Goal: Task Accomplishment & Management: Use online tool/utility

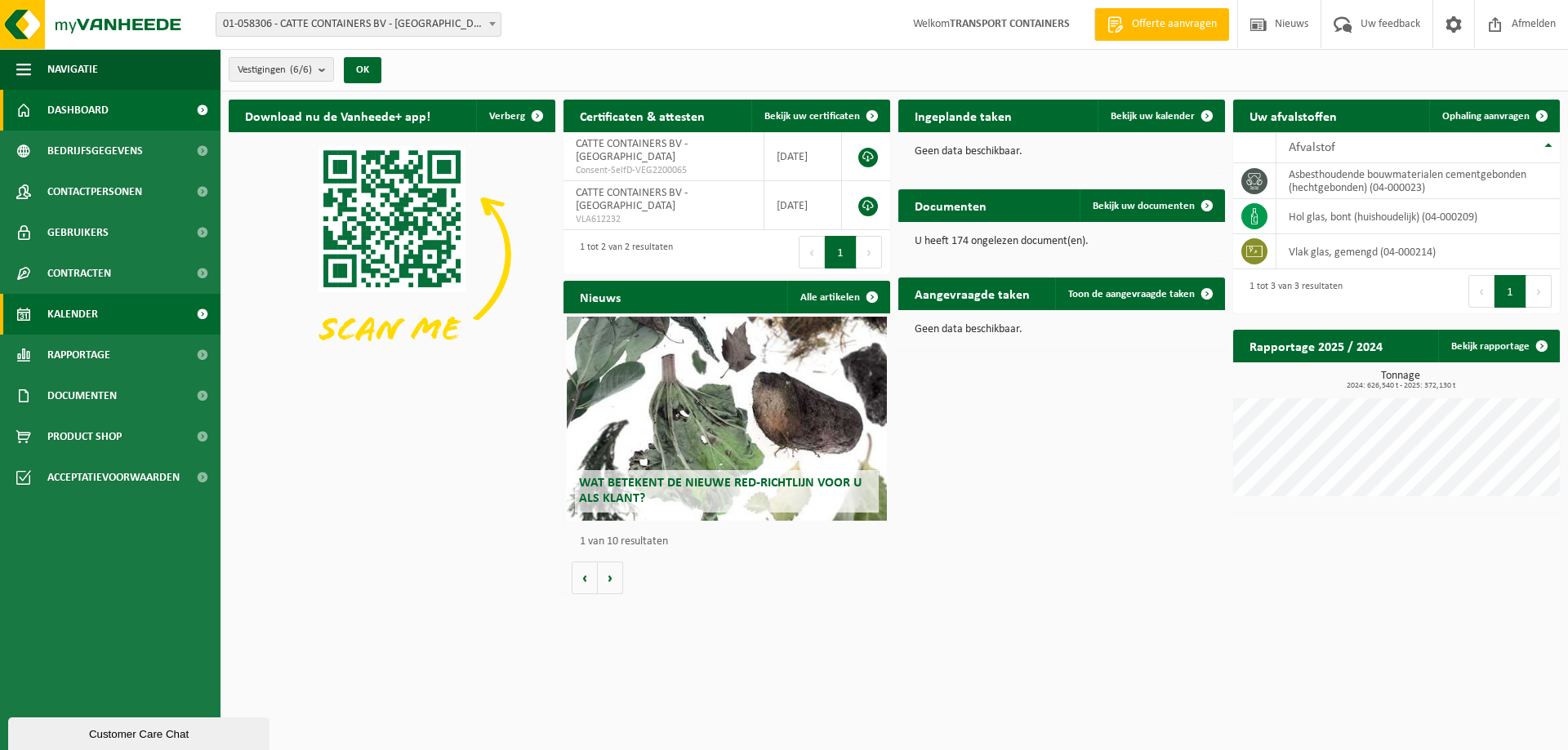
click at [85, 306] on span "Kalender" at bounding box center [73, 314] width 50 height 41
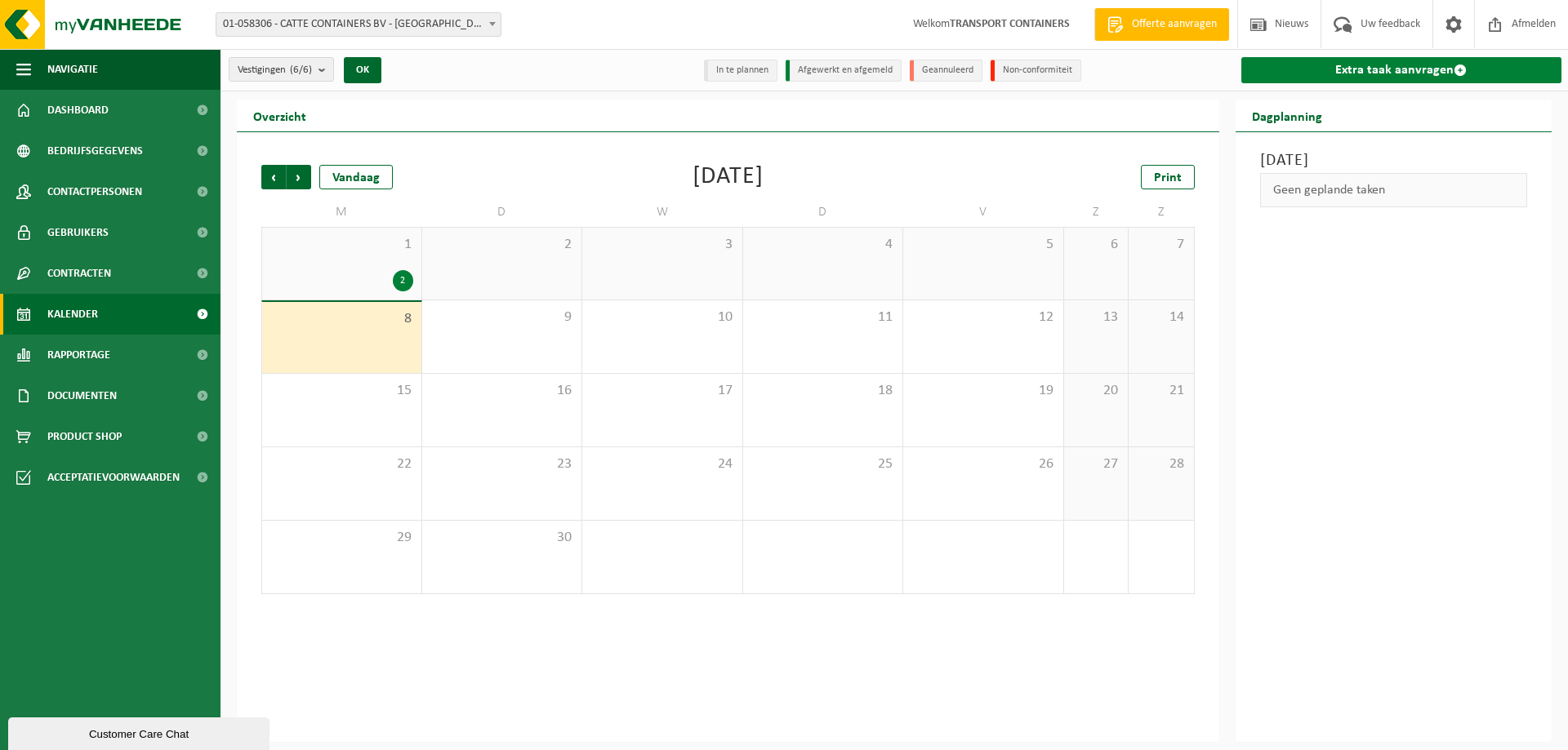
click at [1363, 67] on link "Extra taak aanvragen" at bounding box center [1402, 70] width 321 height 26
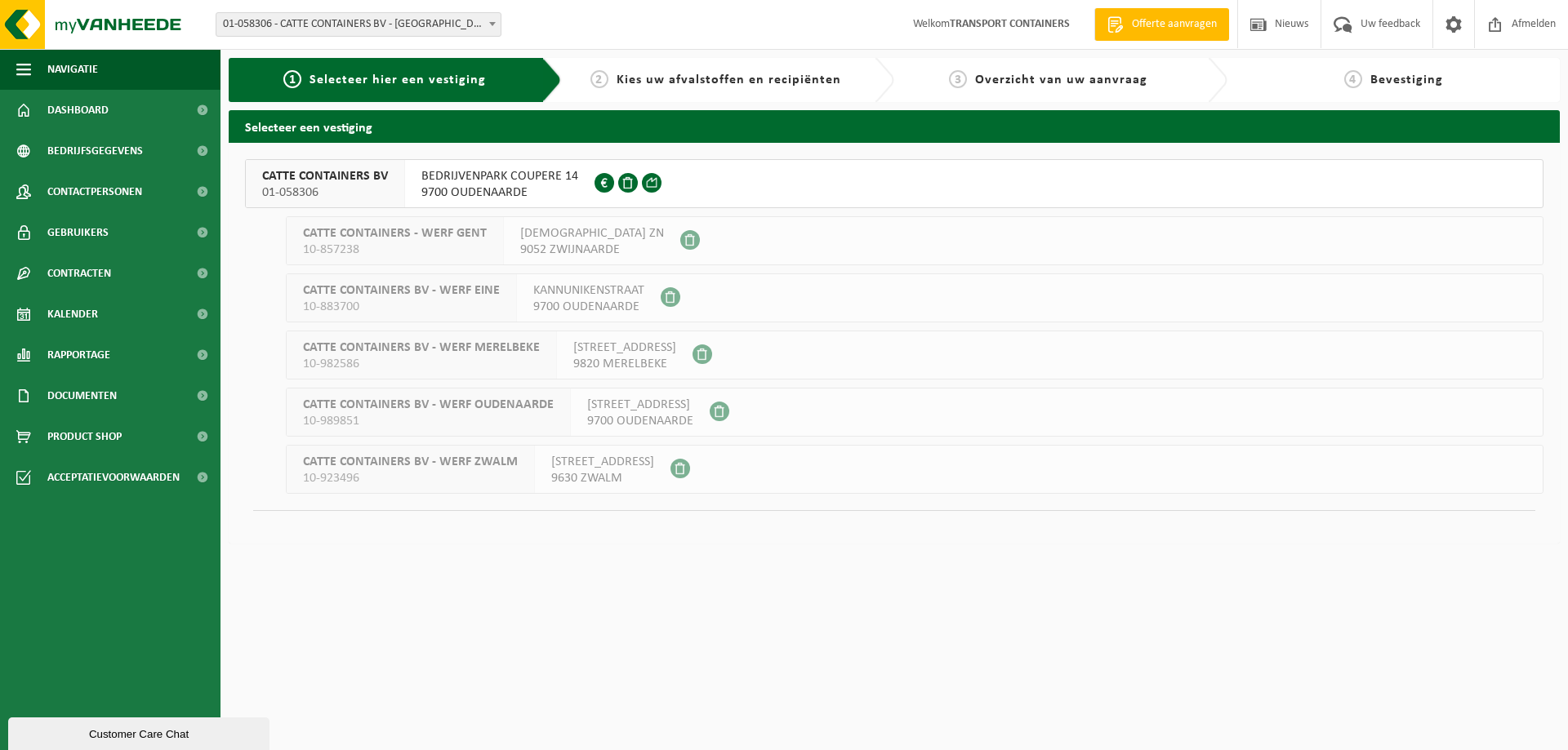
click at [478, 185] on span "9700 OUDENAARDE" at bounding box center [500, 193] width 157 height 17
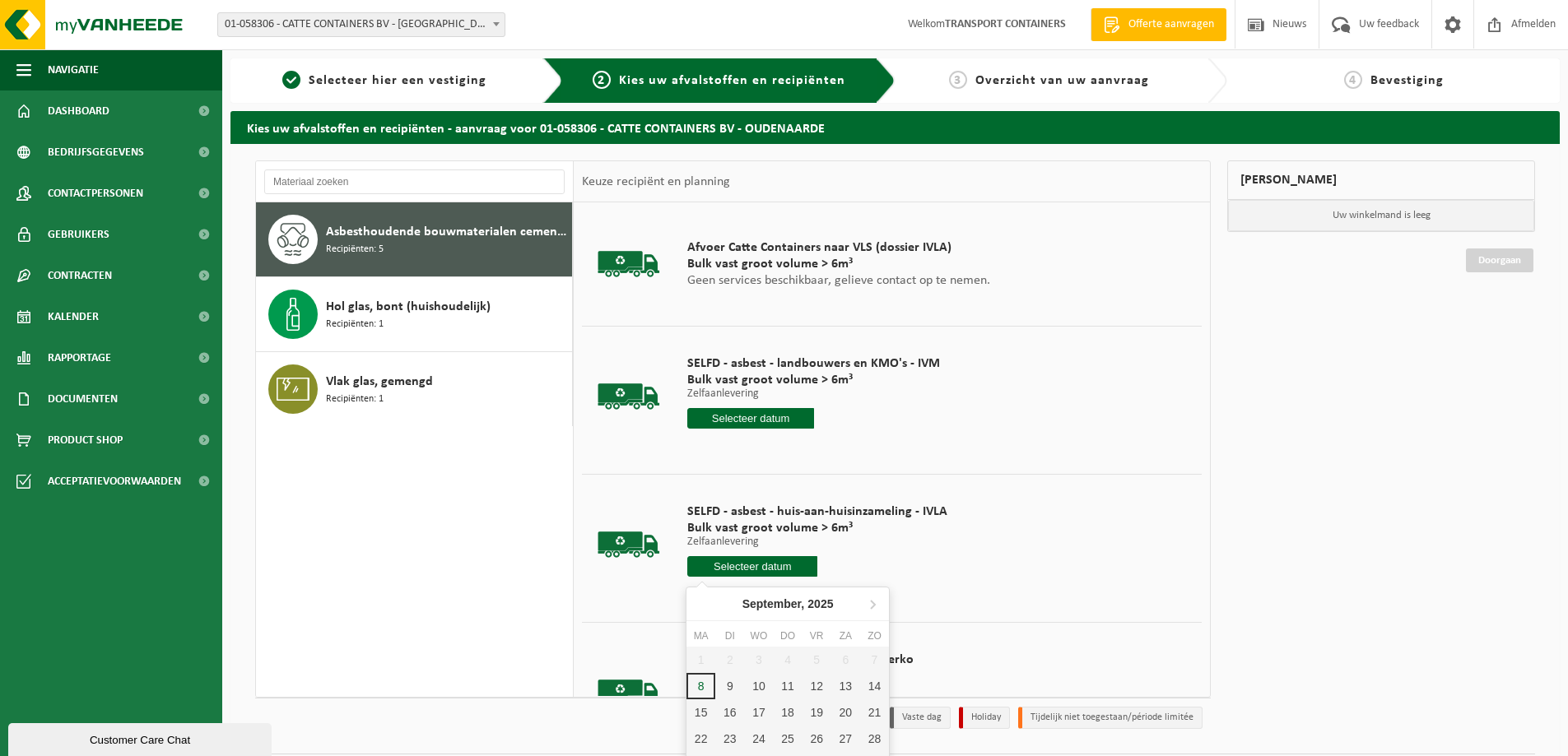
click at [752, 564] on input "text" at bounding box center [752, 567] width 130 height 21
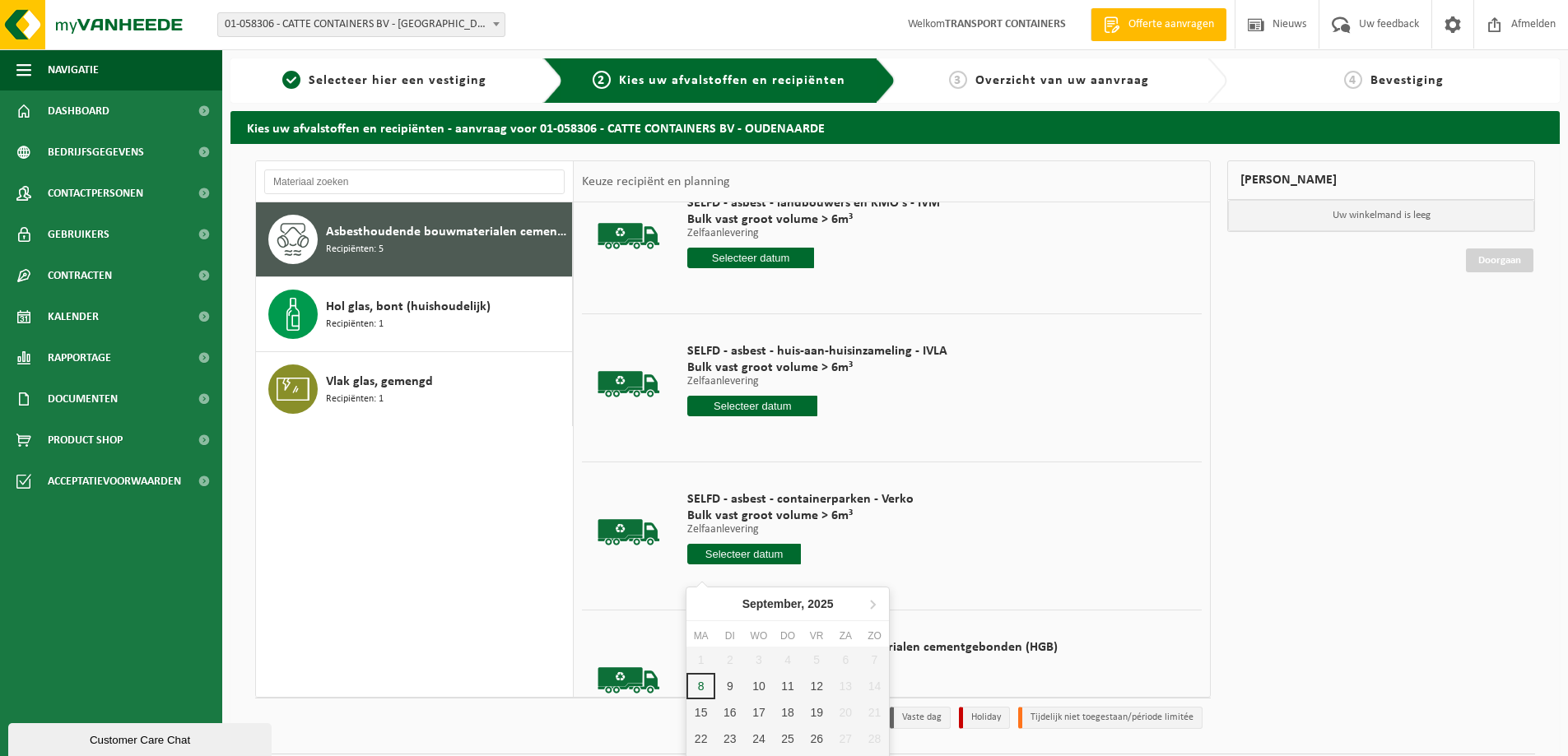
scroll to position [165, 0]
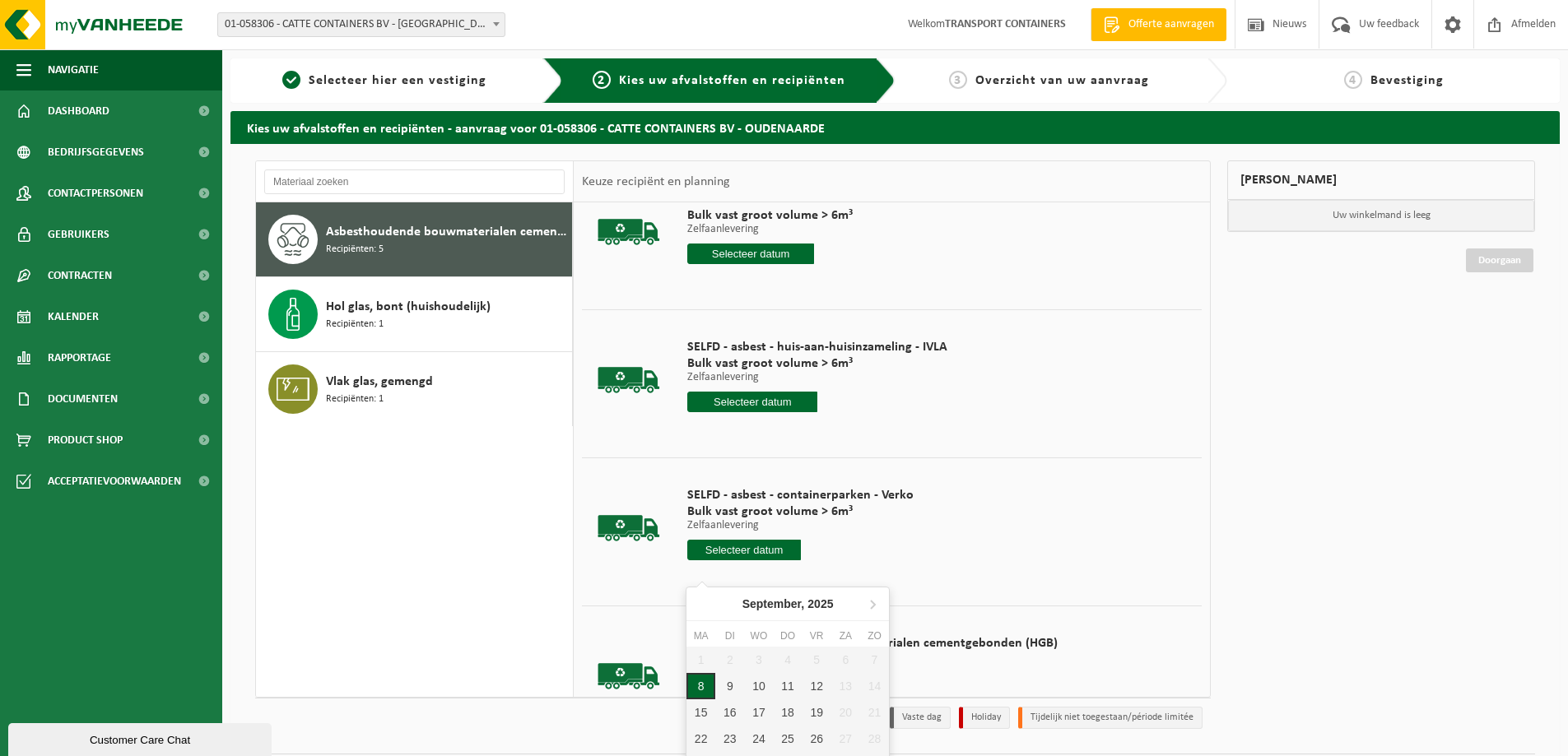
click at [709, 686] on div "8" at bounding box center [701, 686] width 29 height 26
type input "Van 2025-09-08"
type input "2025-09-08"
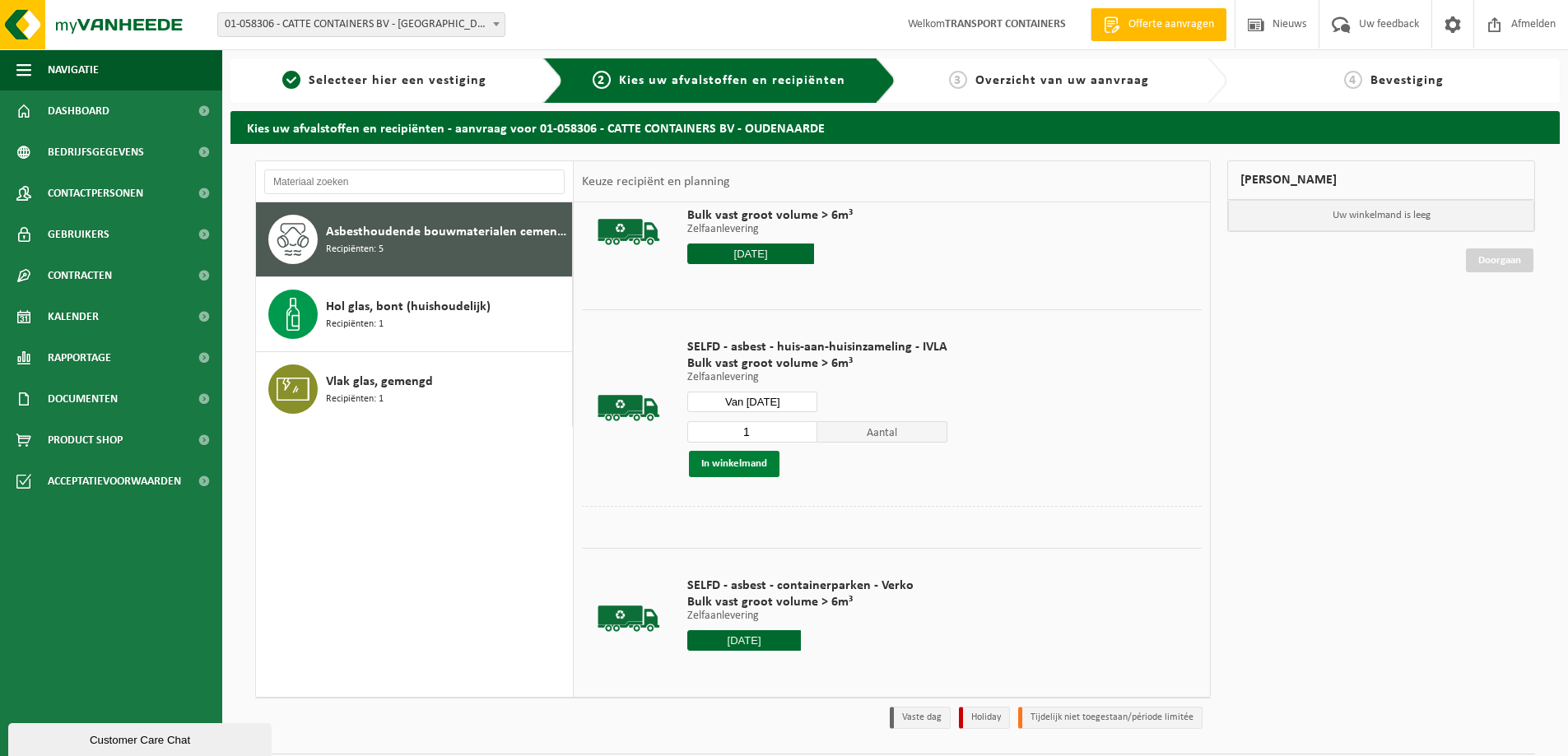
click at [736, 467] on button "In winkelmand" at bounding box center [735, 465] width 90 height 26
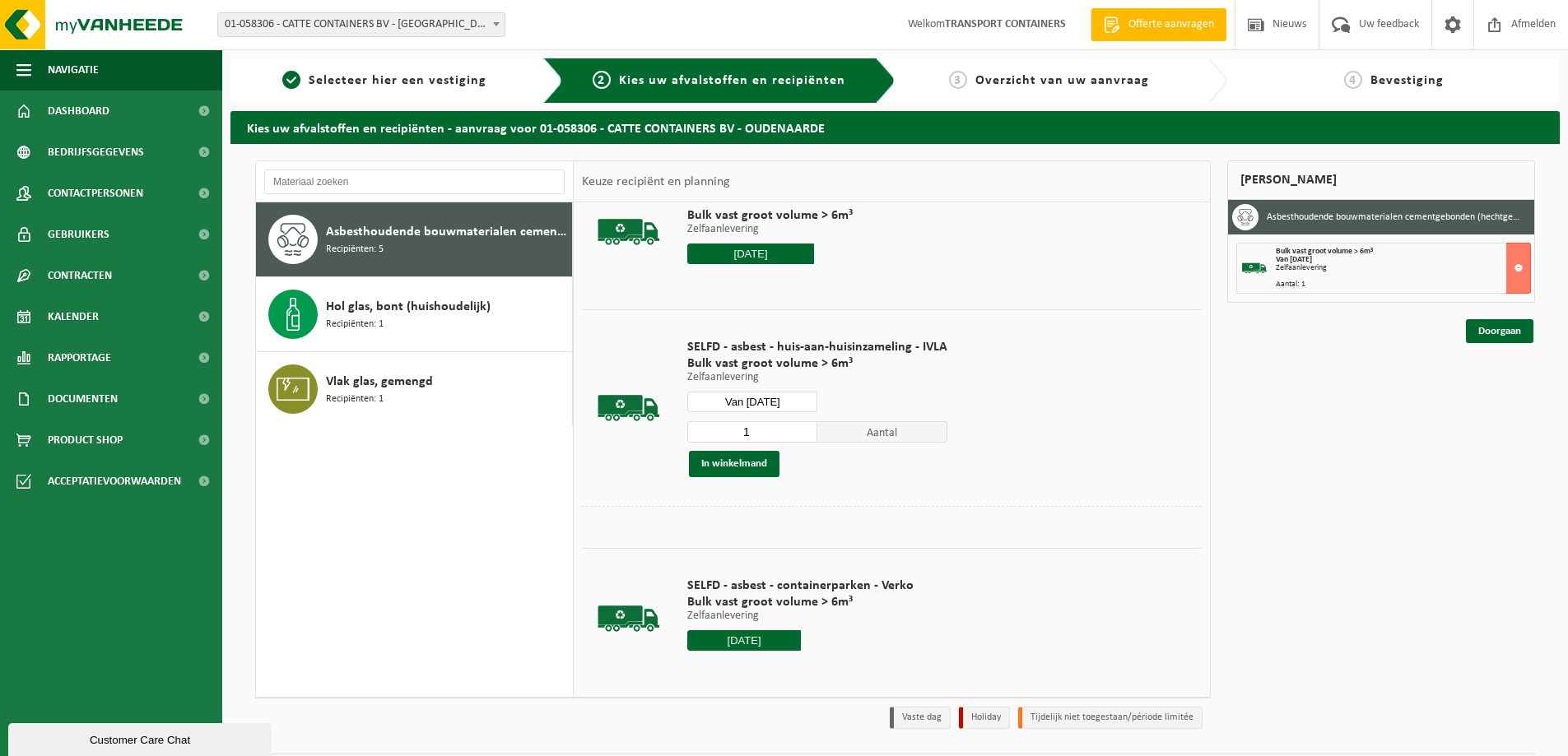
scroll to position [0, 0]
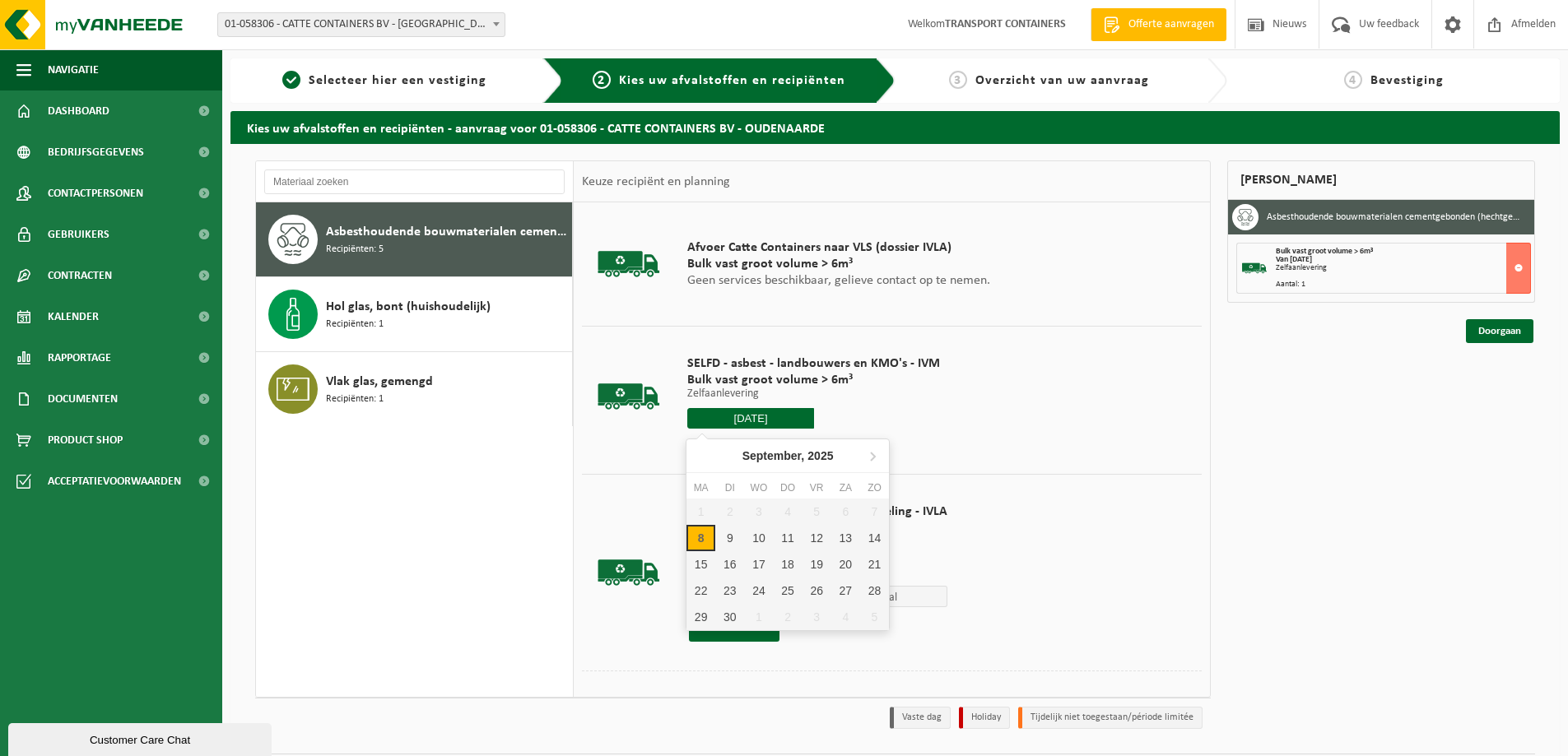
click at [733, 415] on input "2025-09-08" at bounding box center [751, 418] width 127 height 21
click at [703, 536] on div "8" at bounding box center [701, 538] width 29 height 26
click at [933, 415] on div "SELFD - asbest - landbouwers en KMO's - IVM Bulk vast groot volume > 6m³ Zelfaa…" at bounding box center [814, 397] width 269 height 115
click at [738, 422] on input "text" at bounding box center [751, 418] width 127 height 21
click at [700, 542] on div "8" at bounding box center [701, 538] width 29 height 26
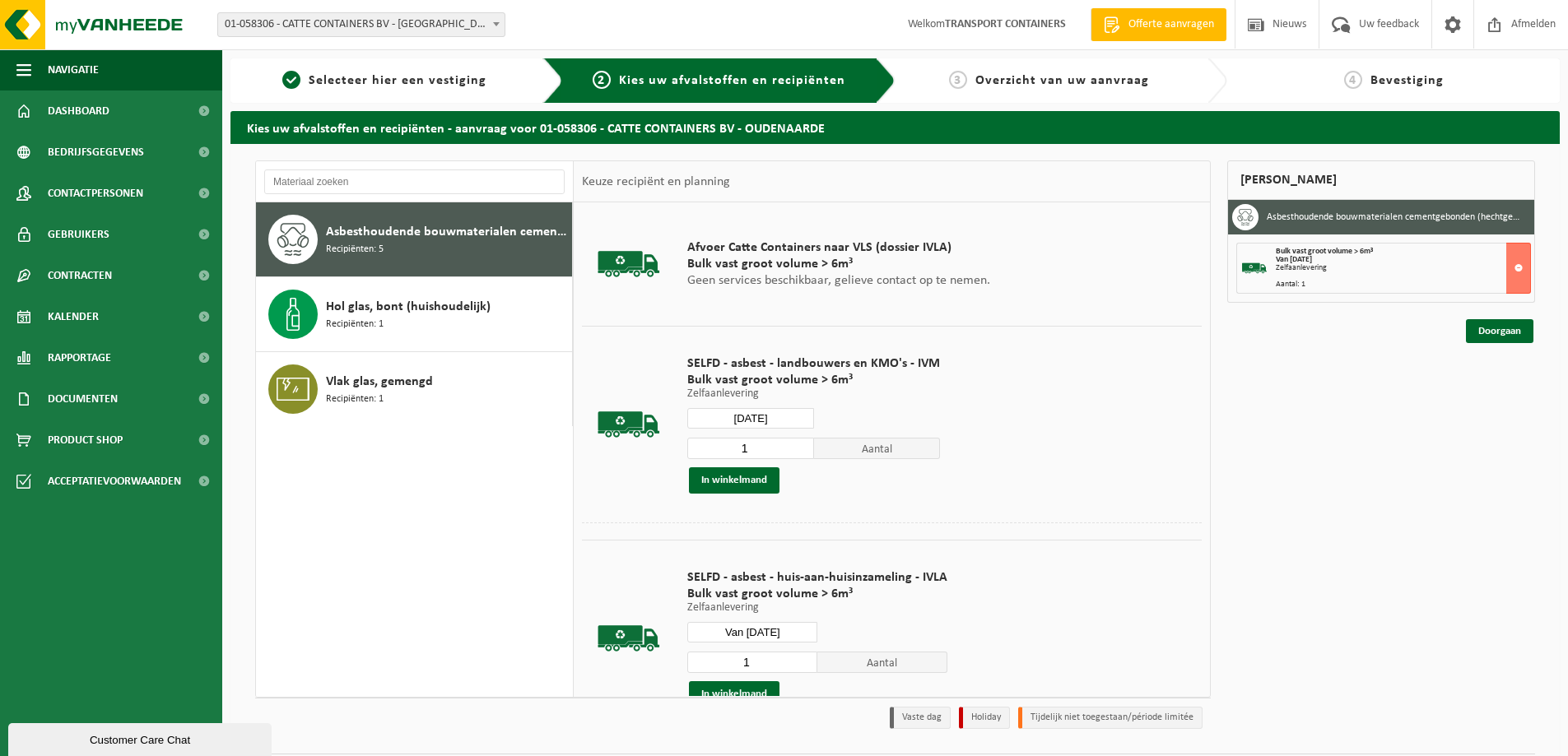
type input "Van 2025-09-08"
type input "2025-09-08"
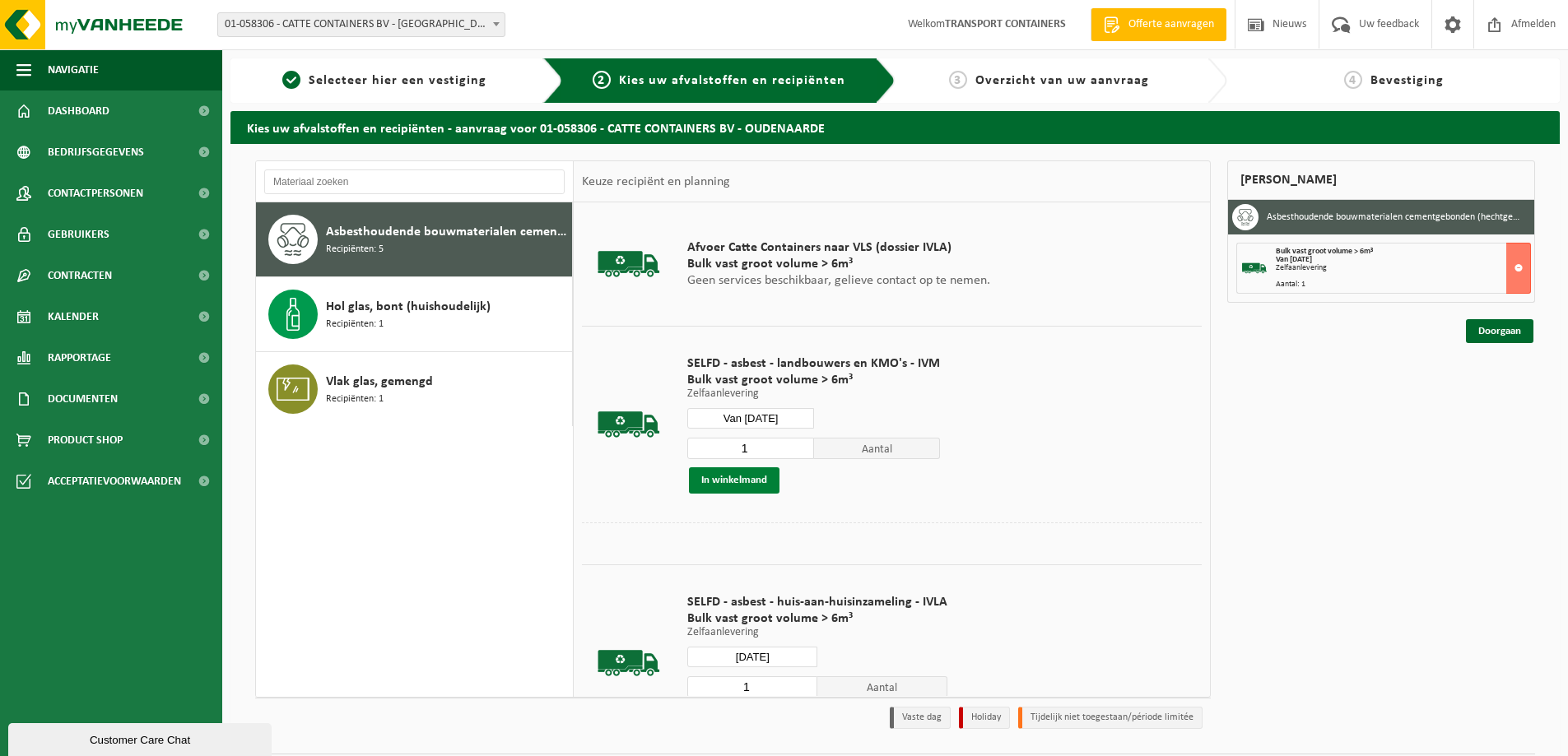
click at [722, 479] on button "In winkelmand" at bounding box center [735, 480] width 90 height 26
click at [1498, 391] on link "Doorgaan" at bounding box center [1500, 390] width 68 height 24
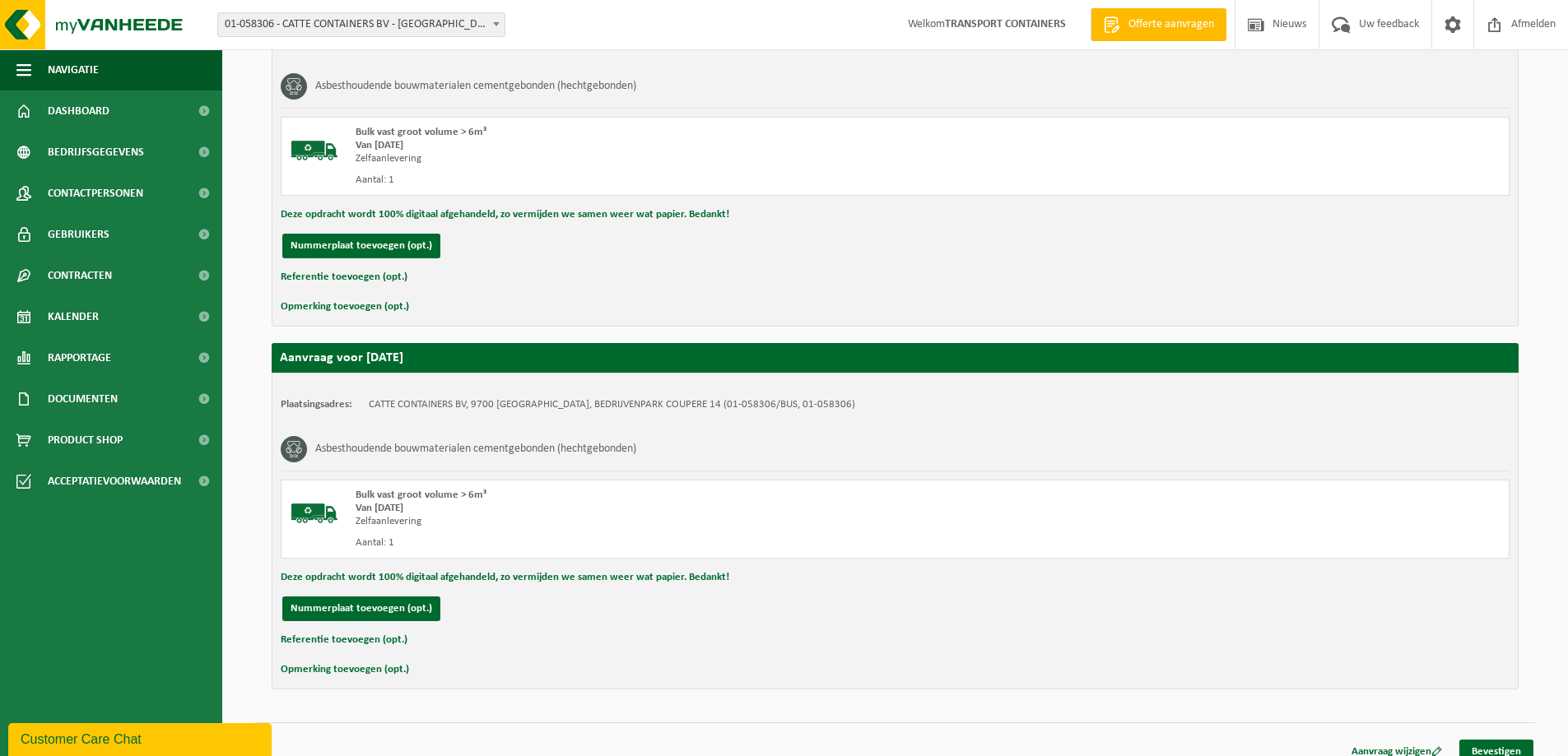
scroll to position [375, 0]
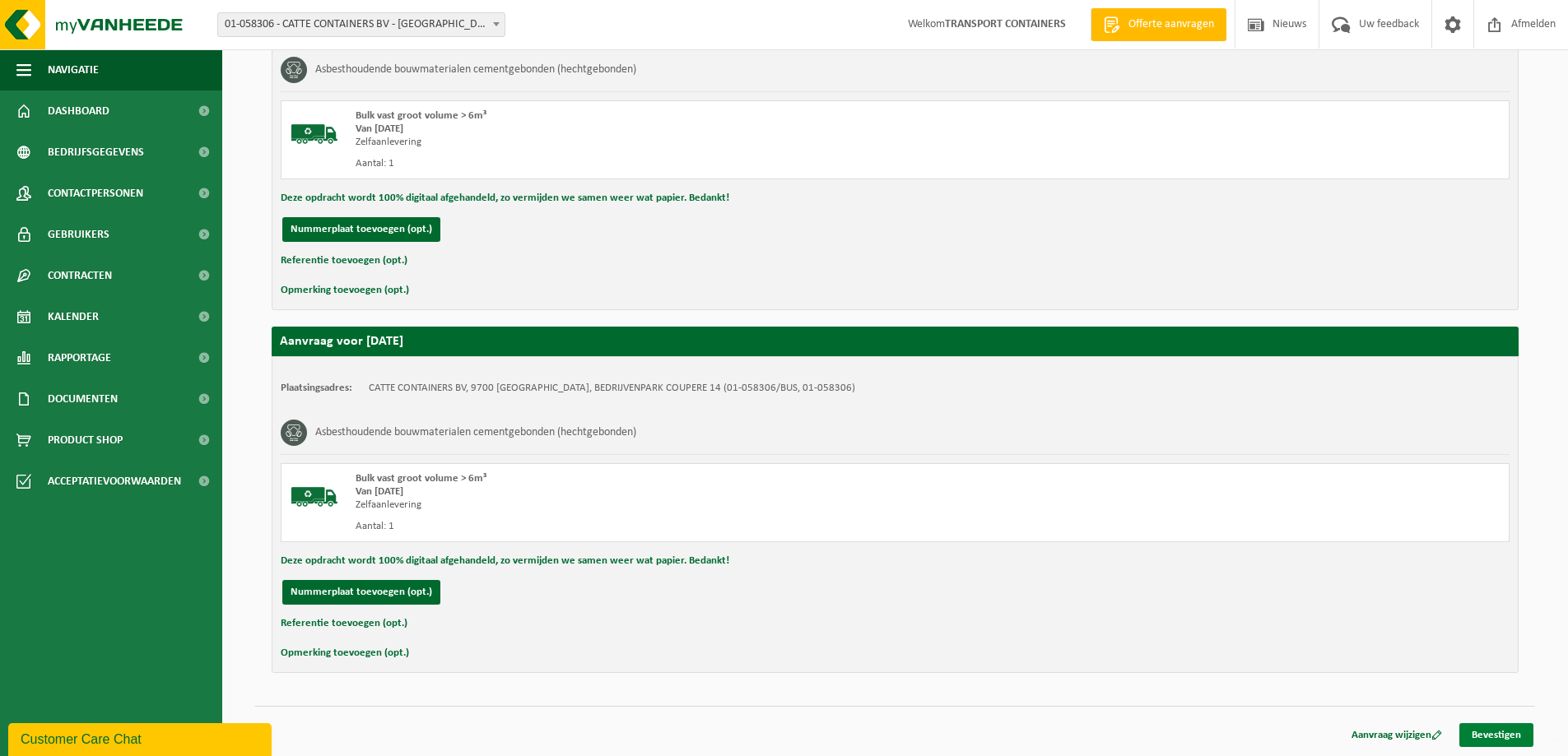
click at [1507, 738] on link "Bevestigen" at bounding box center [1497, 734] width 74 height 24
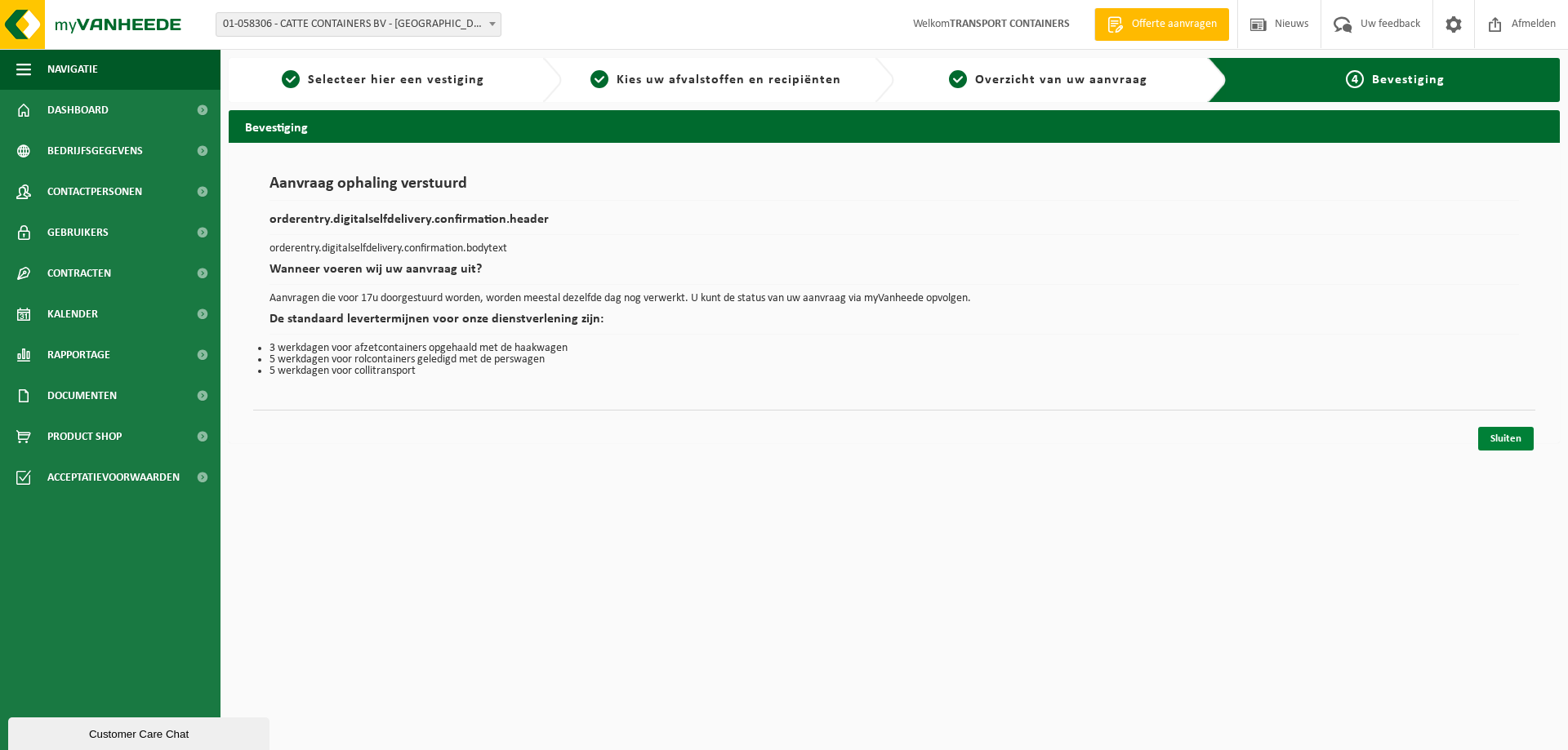
click at [1510, 442] on link "Sluiten" at bounding box center [1506, 438] width 56 height 23
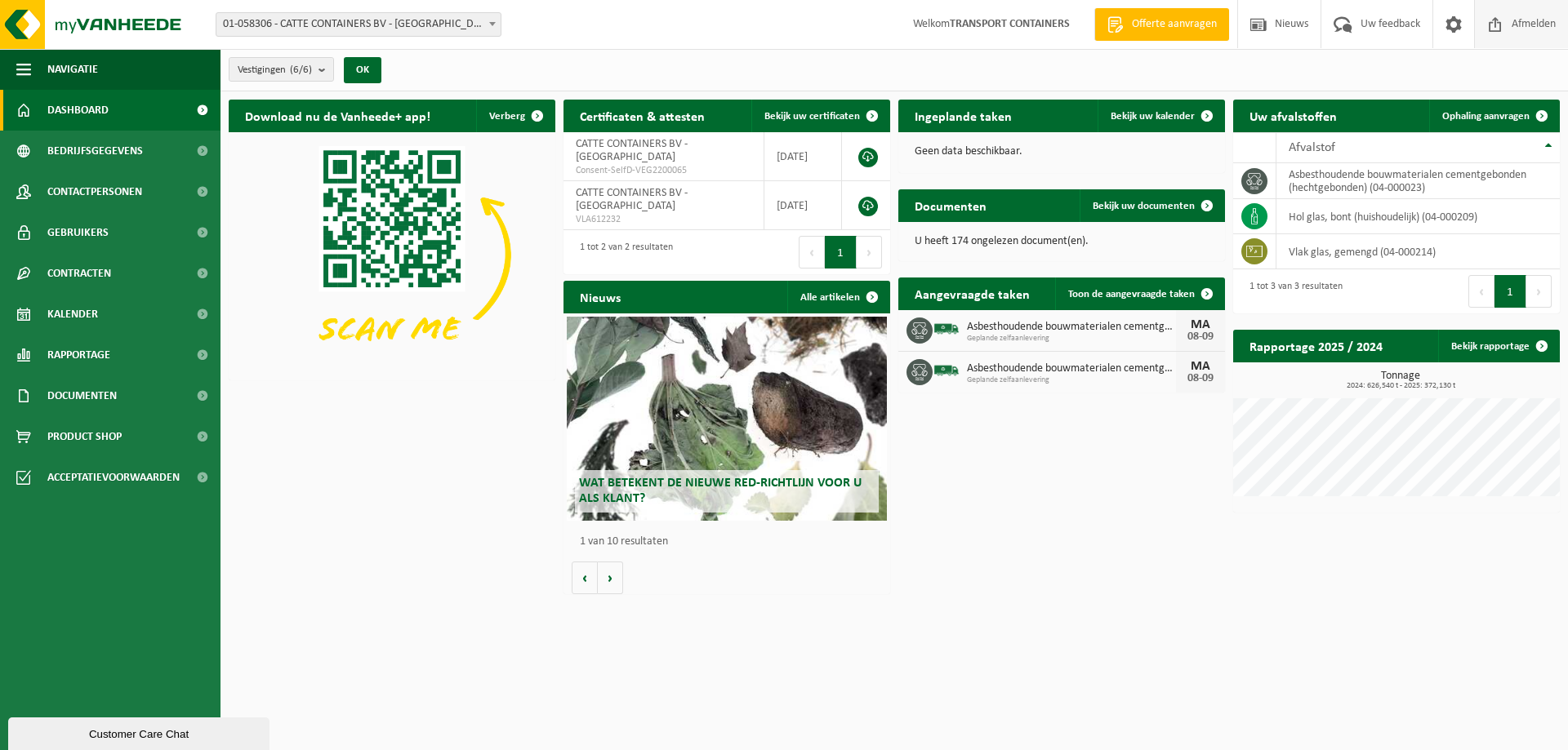
click at [1527, 21] on span "Afmelden" at bounding box center [1534, 24] width 52 height 49
